Goal: Task Accomplishment & Management: Complete application form

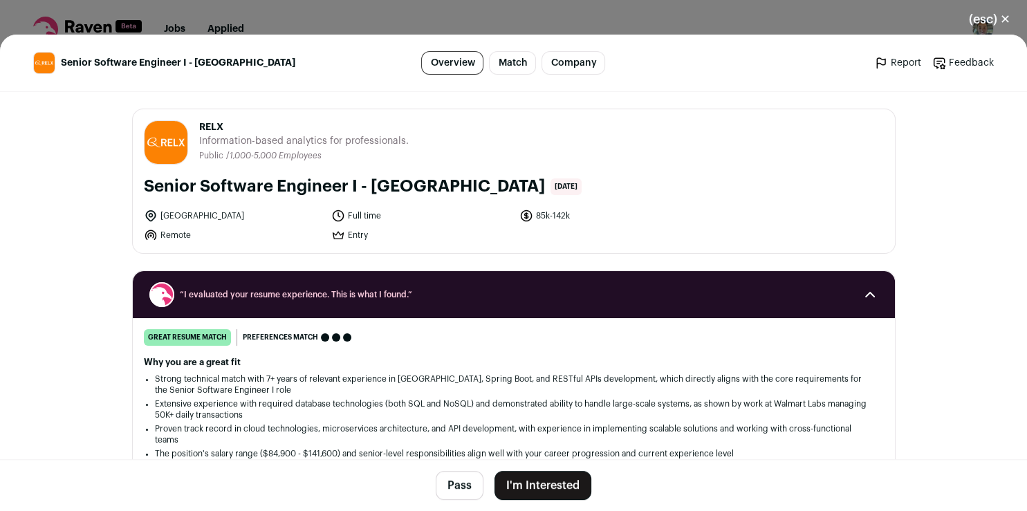
click at [553, 478] on button "I'm Interested" at bounding box center [542, 485] width 97 height 29
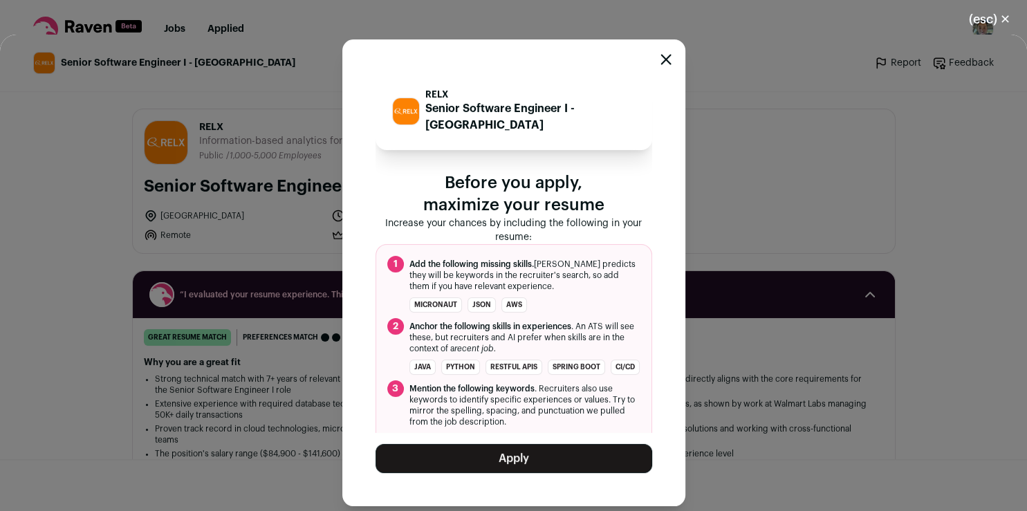
click at [550, 461] on button "Apply" at bounding box center [514, 458] width 277 height 29
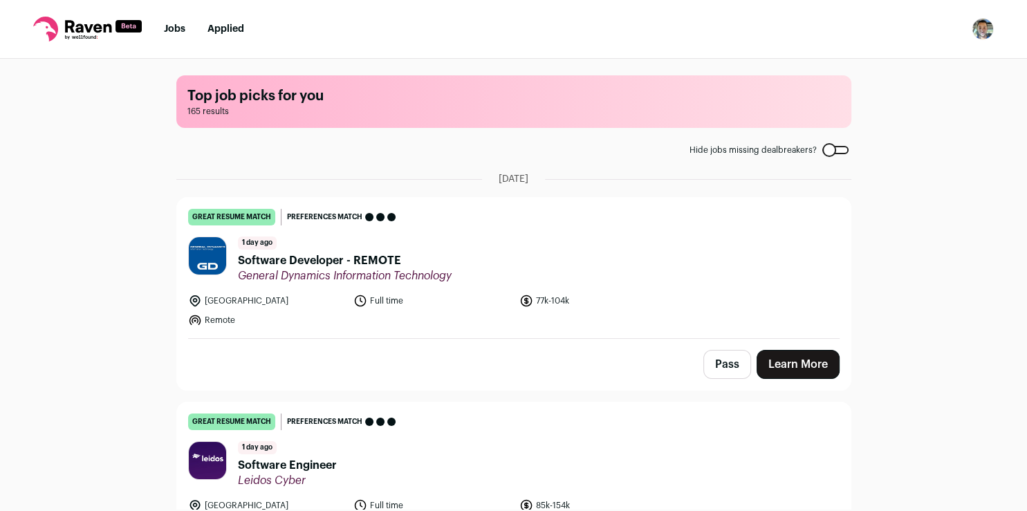
click at [773, 361] on link "Learn More" at bounding box center [798, 364] width 83 height 29
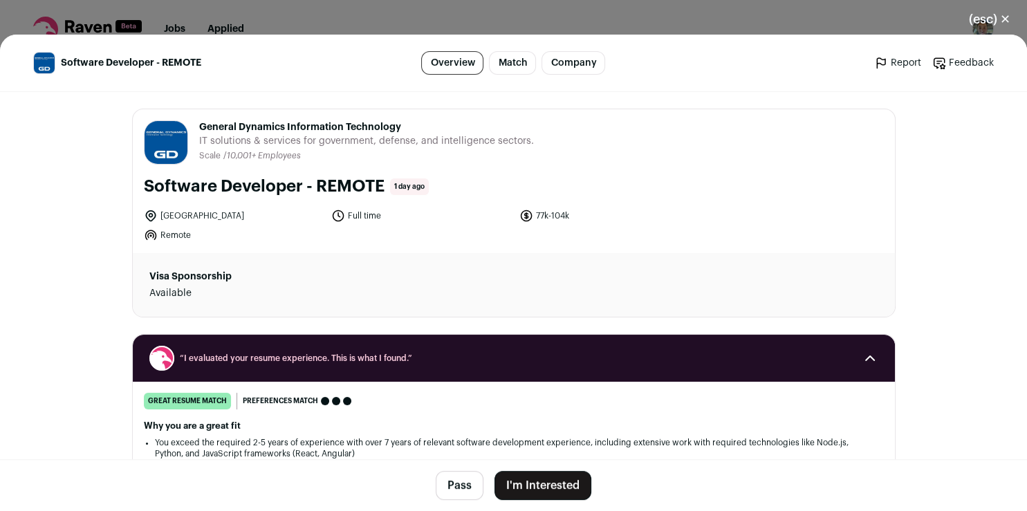
click at [499, 485] on button "I'm Interested" at bounding box center [542, 485] width 97 height 29
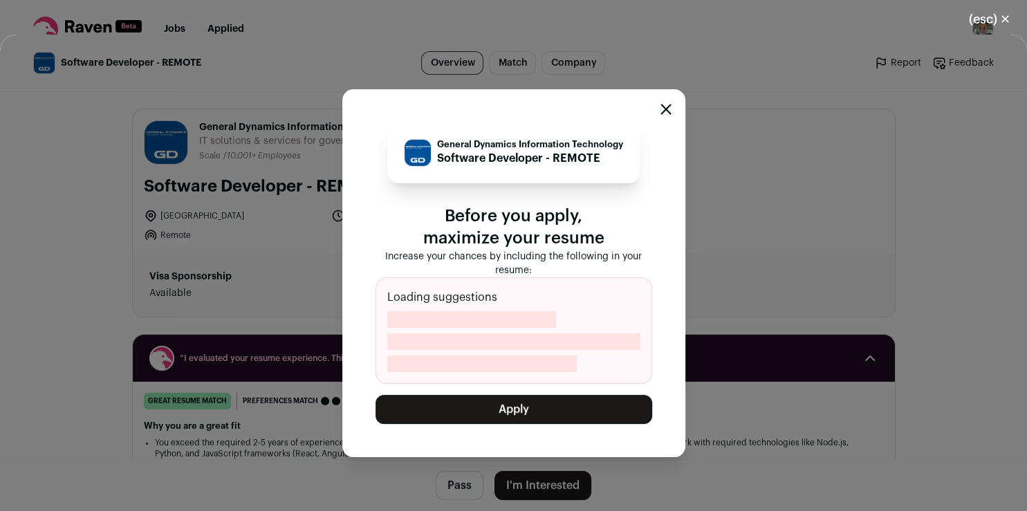
click at [516, 408] on button "Apply" at bounding box center [514, 409] width 277 height 29
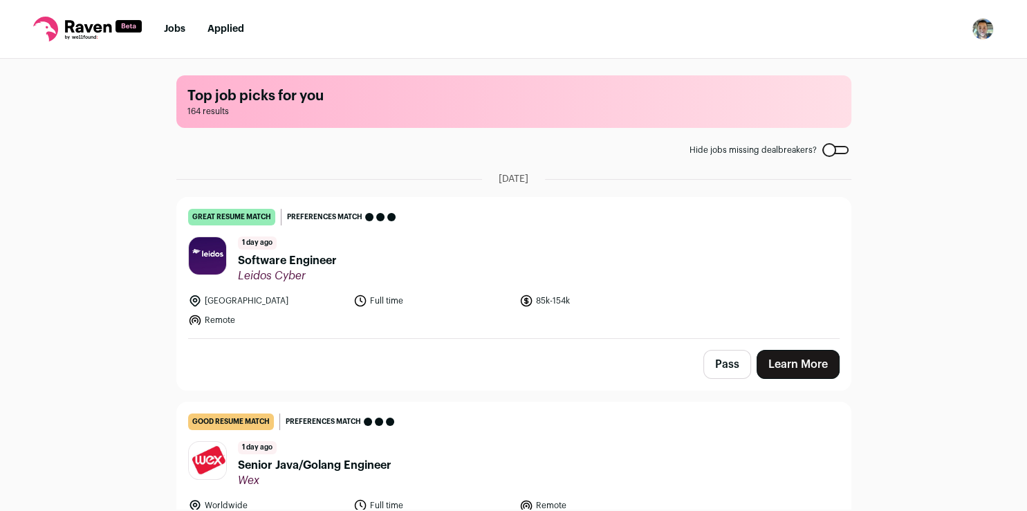
click at [781, 363] on link "Learn More" at bounding box center [798, 364] width 83 height 29
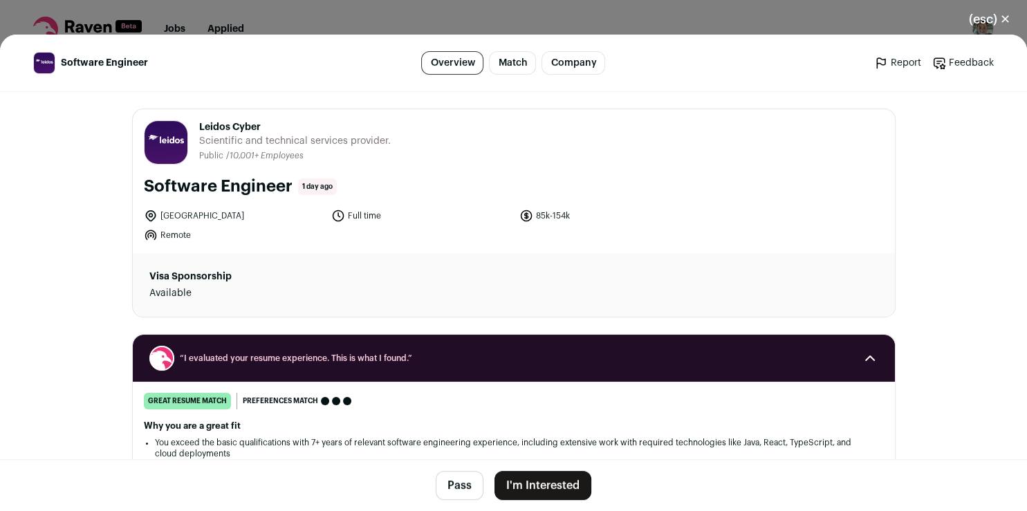
click at [516, 491] on button "I'm Interested" at bounding box center [542, 485] width 97 height 29
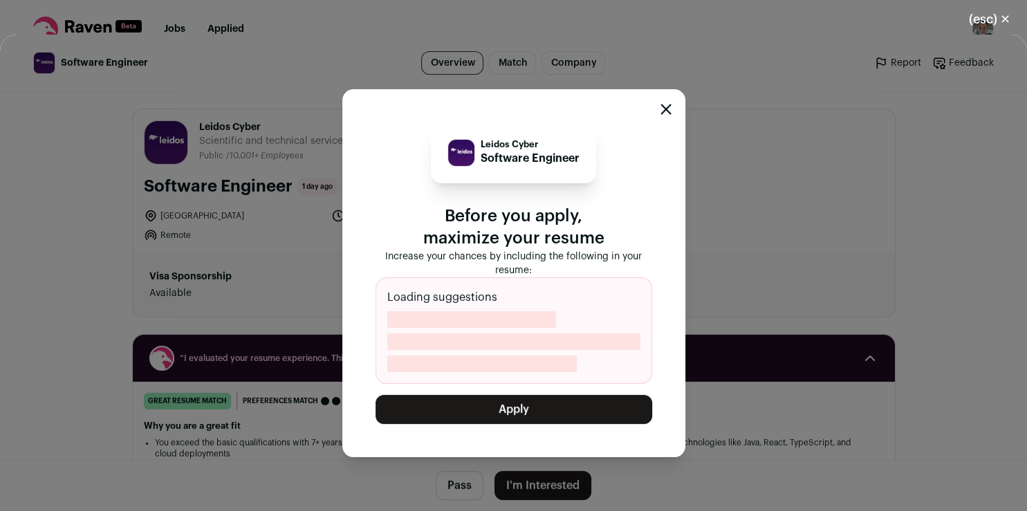
click at [530, 407] on button "Apply" at bounding box center [514, 409] width 277 height 29
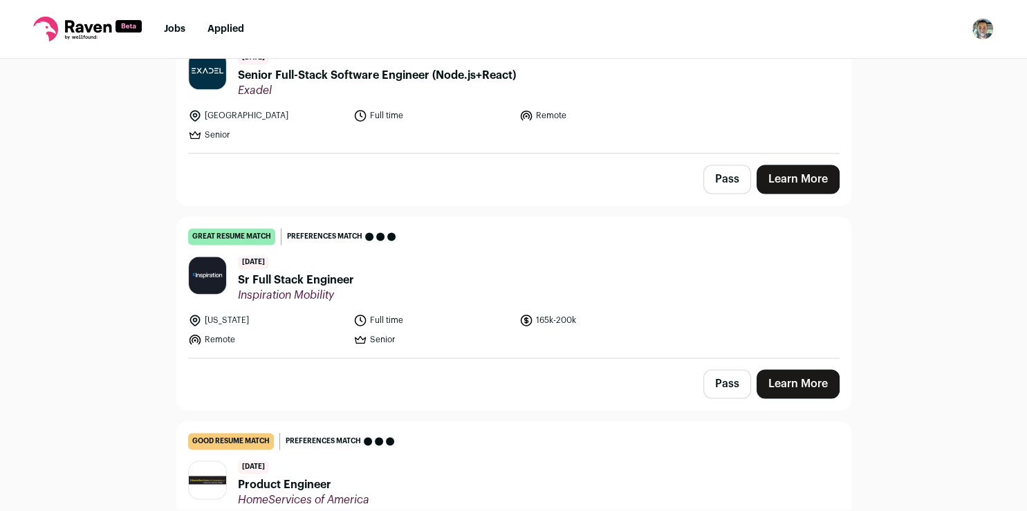
scroll to position [2014, 0]
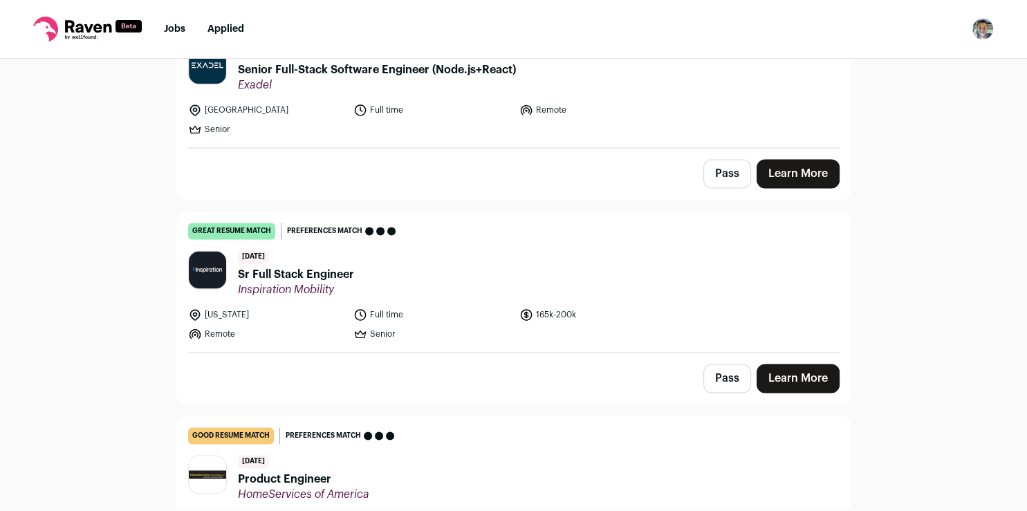
click at [802, 372] on link "Learn More" at bounding box center [798, 378] width 83 height 29
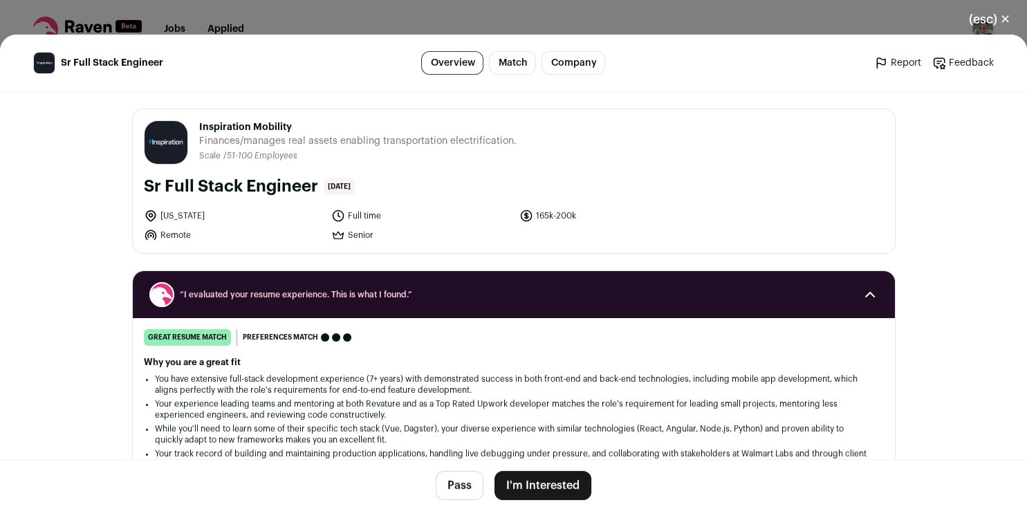
click at [541, 482] on button "I'm Interested" at bounding box center [542, 485] width 97 height 29
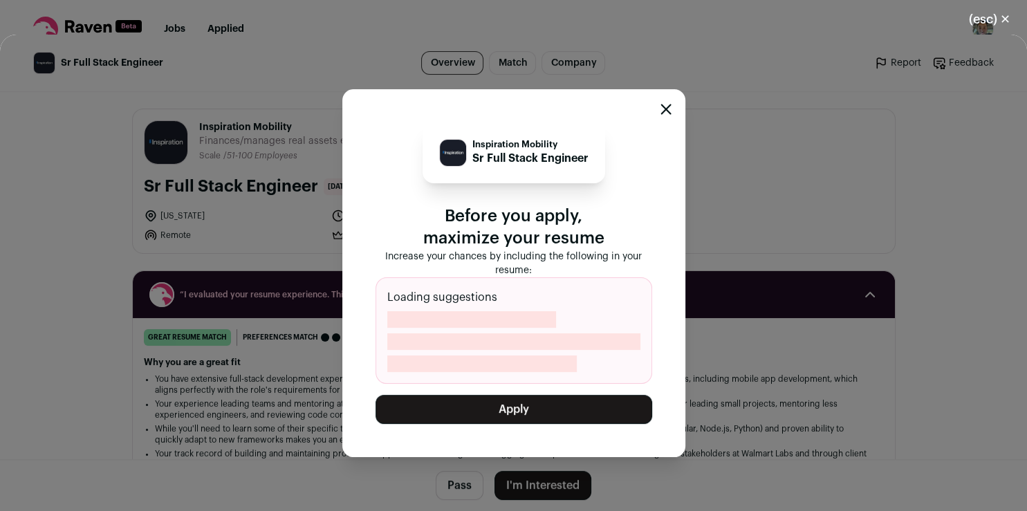
click at [532, 413] on button "Apply" at bounding box center [514, 409] width 277 height 29
